Goal: Check status: Check status

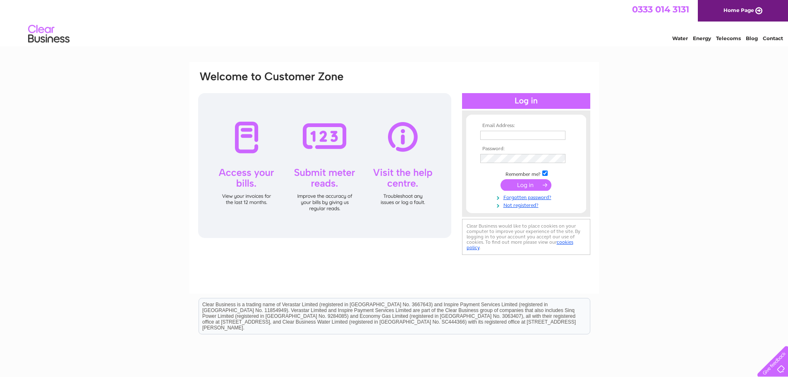
type input "[EMAIL_ADDRESS][DOMAIN_NAME]"
click at [526, 184] on input "submit" at bounding box center [526, 185] width 51 height 12
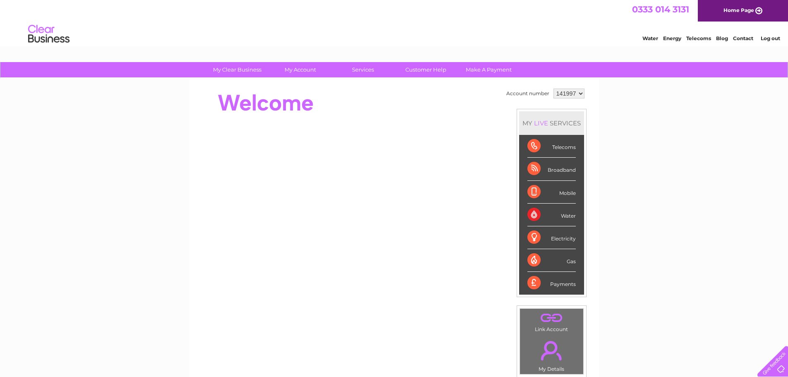
click at [536, 146] on div "Telecoms" at bounding box center [552, 146] width 48 height 23
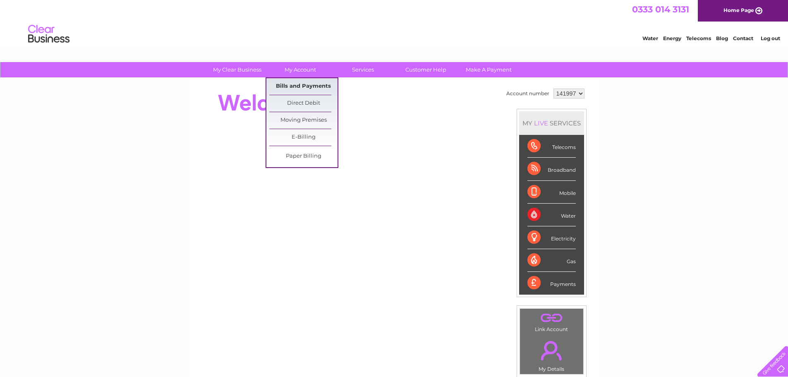
click at [302, 84] on link "Bills and Payments" at bounding box center [303, 86] width 68 height 17
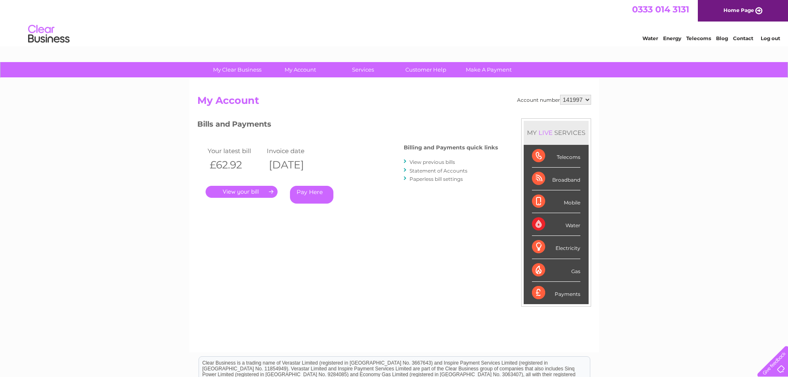
click at [238, 189] on link "." at bounding box center [242, 192] width 72 height 12
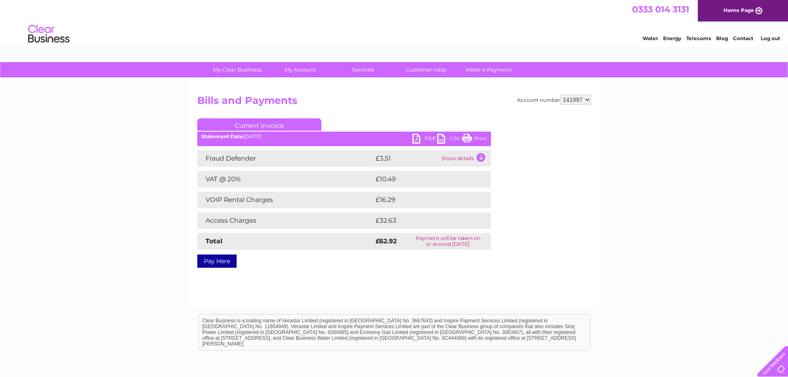
click at [482, 155] on td "Show details" at bounding box center [466, 158] width 52 height 17
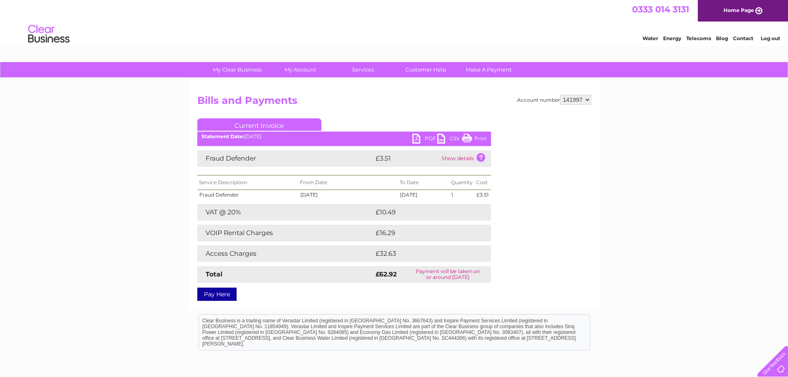
click at [482, 155] on td "Show details" at bounding box center [466, 158] width 52 height 17
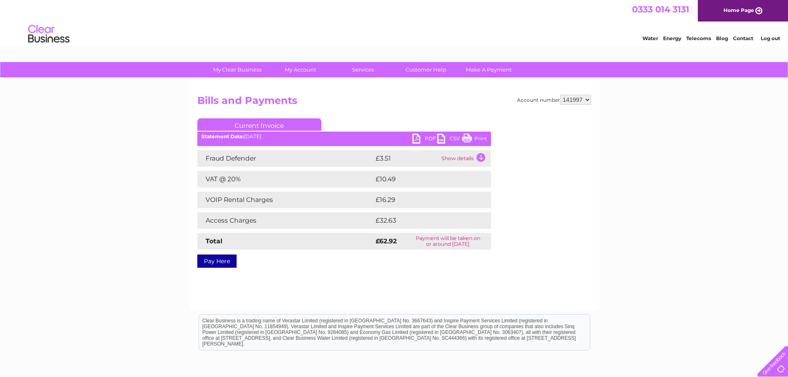
click at [742, 9] on link "Home Page" at bounding box center [743, 11] width 90 height 22
